Goal: Register for event/course

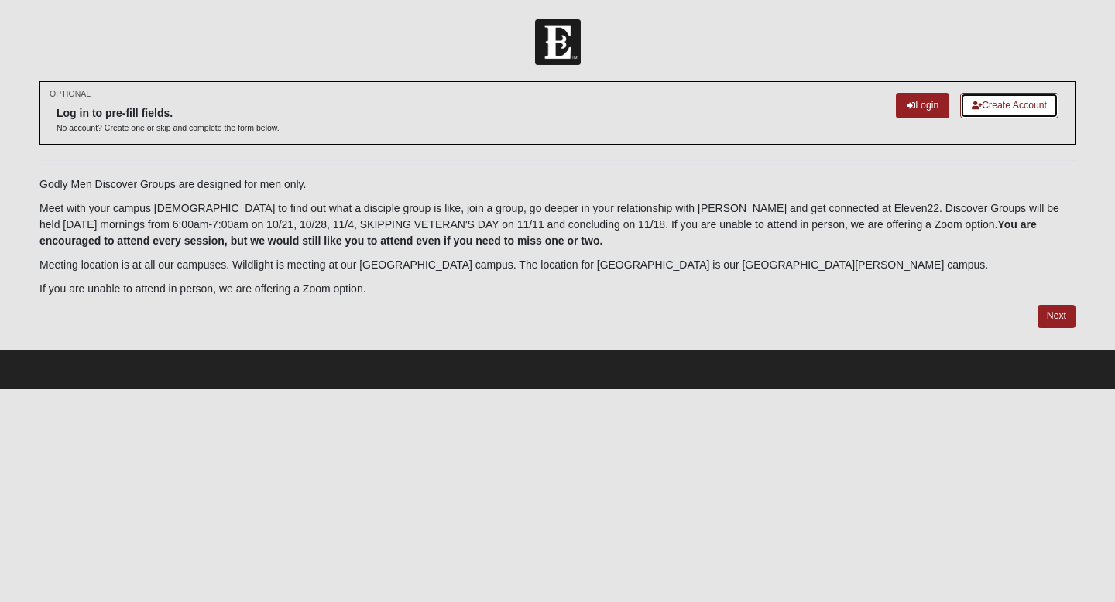
click at [979, 108] on link "Create Account" at bounding box center [1009, 106] width 98 height 26
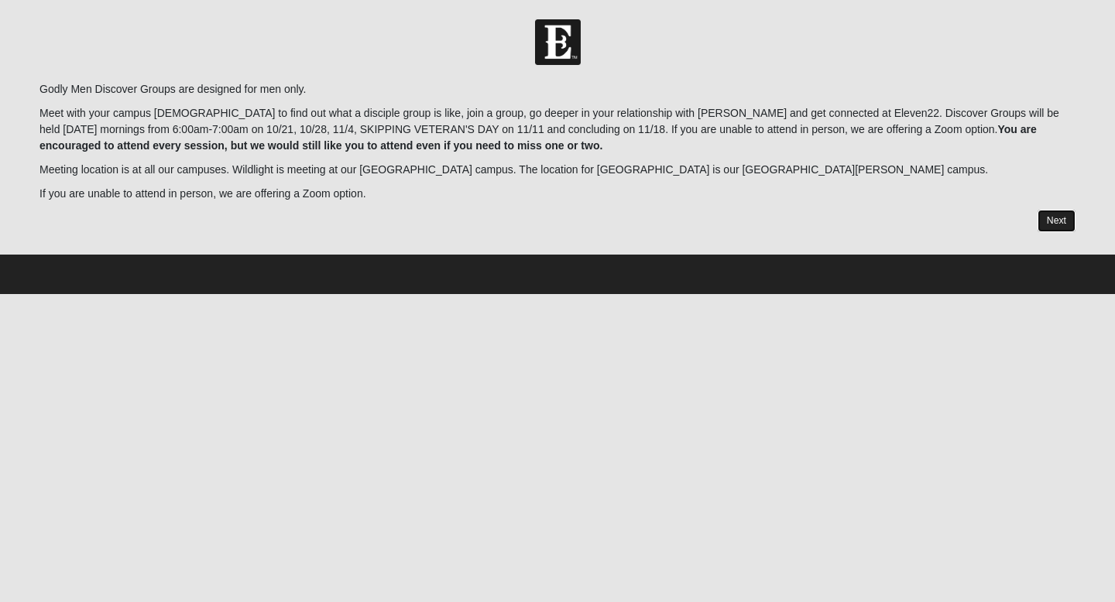
click at [1056, 214] on link "Next" at bounding box center [1056, 221] width 38 height 22
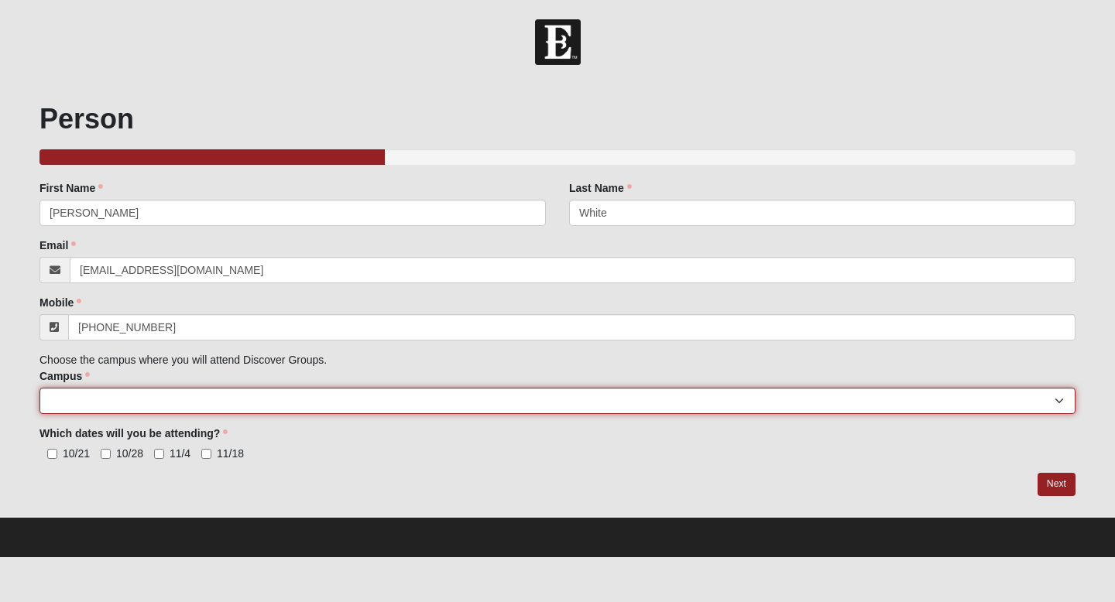
click at [195, 400] on select "[GEOGRAPHIC_DATA] [GEOGRAPHIC_DATA] (Coming Soon) Eleven22 Online [PERSON_NAME]…" at bounding box center [557, 401] width 1036 height 26
select select "3"
click at [39, 388] on select "Arlington Baymeadows College Park Orlando (Coming Soon) Eleven22 Online Fleming…" at bounding box center [557, 401] width 1036 height 26
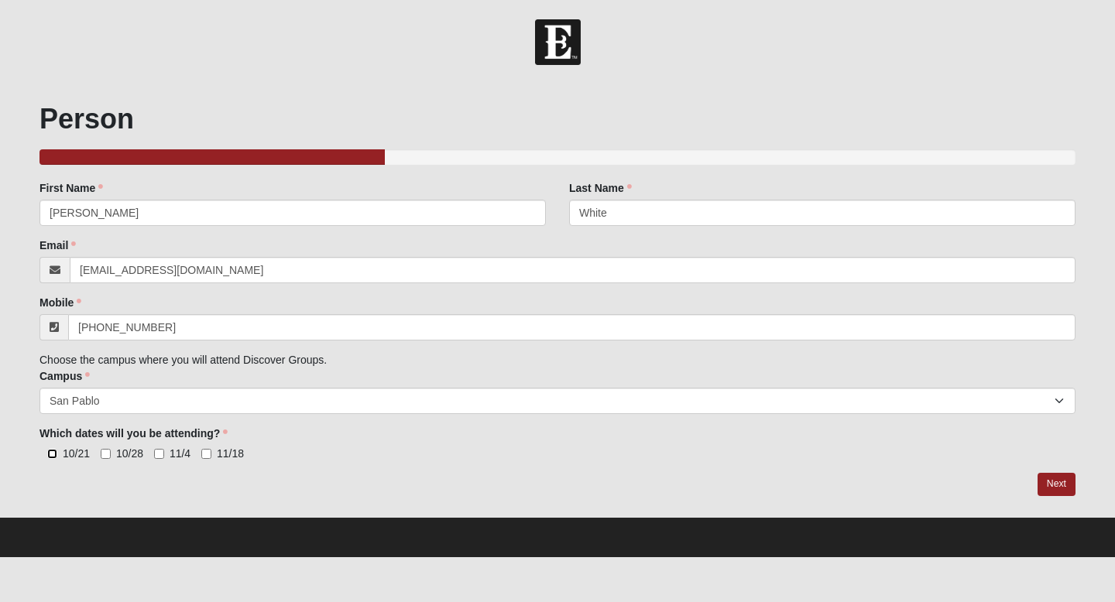
click at [56, 457] on input "10/21" at bounding box center [52, 454] width 10 height 10
checkbox input "true"
click at [107, 452] on input "10/28" at bounding box center [106, 454] width 10 height 10
checkbox input "true"
click at [159, 454] on input "11/4" at bounding box center [159, 454] width 10 height 10
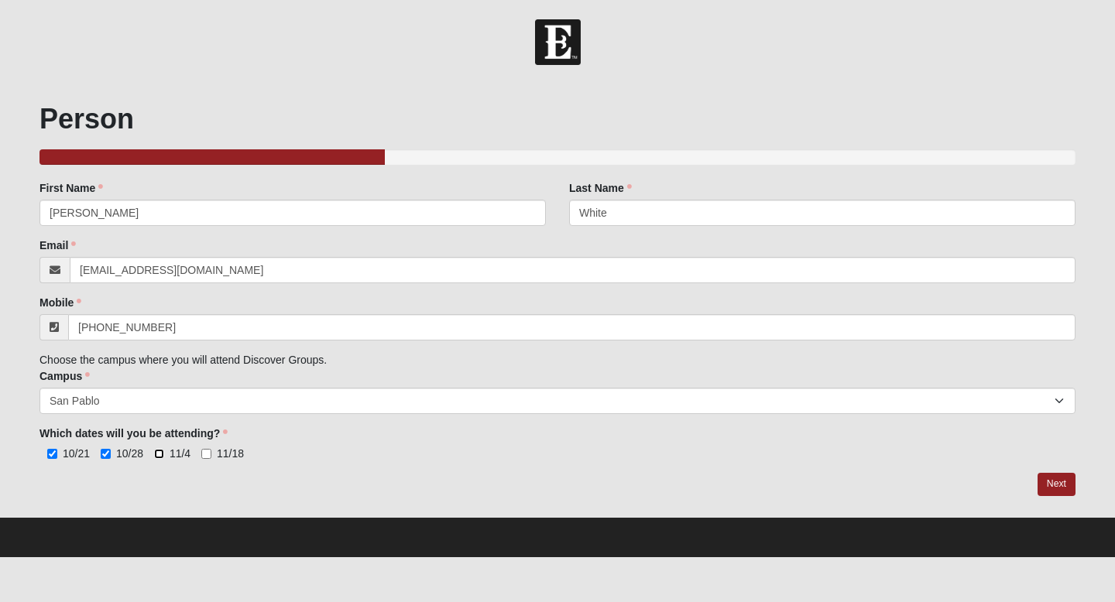
checkbox input "true"
click at [208, 454] on input "11/18" at bounding box center [206, 454] width 10 height 10
checkbox input "true"
click at [1049, 481] on link "Next" at bounding box center [1056, 484] width 38 height 22
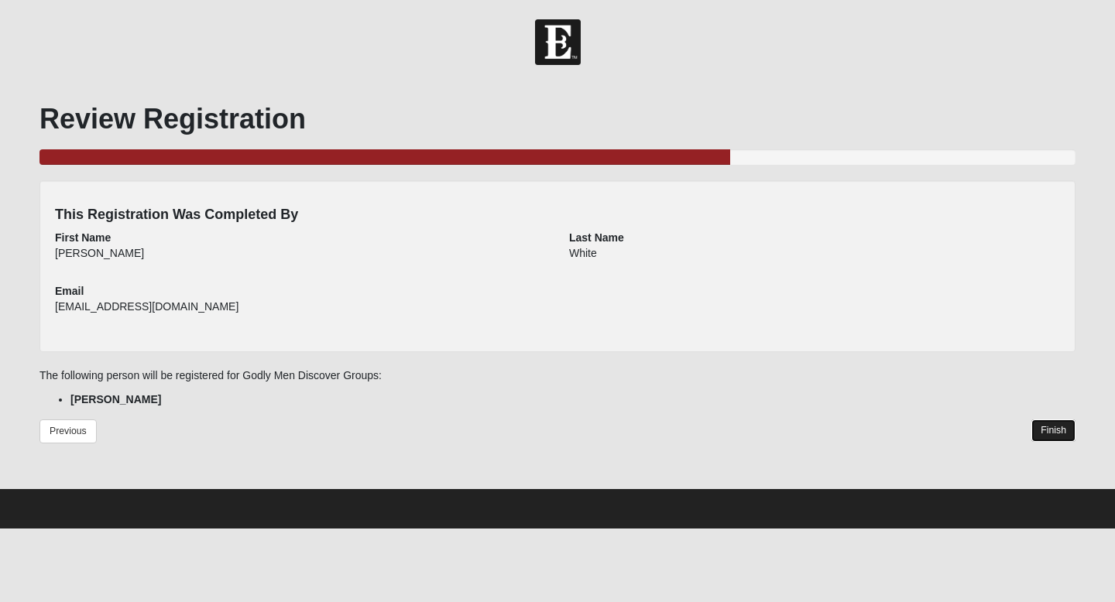
click at [1055, 427] on link "Finish" at bounding box center [1053, 431] width 44 height 22
